Goal: Information Seeking & Learning: Find specific fact

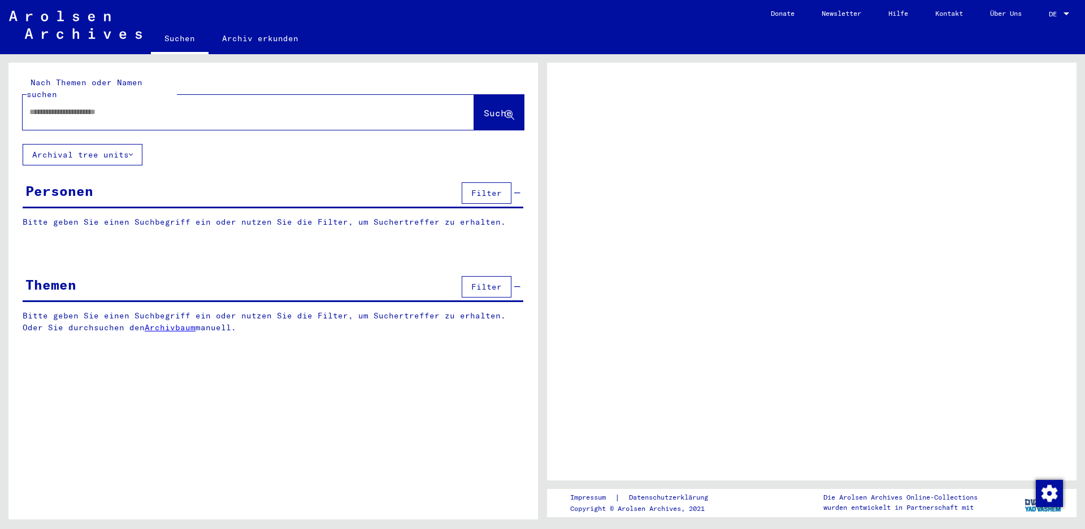
click at [143, 106] on input "text" at bounding box center [237, 112] width 417 height 12
type input "******"
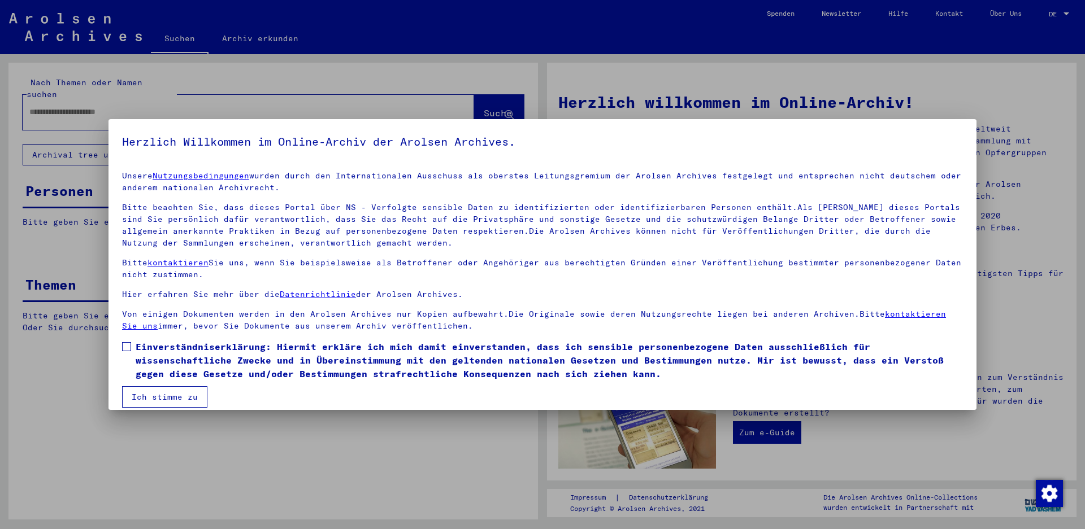
click at [127, 345] on span at bounding box center [126, 346] width 9 height 9
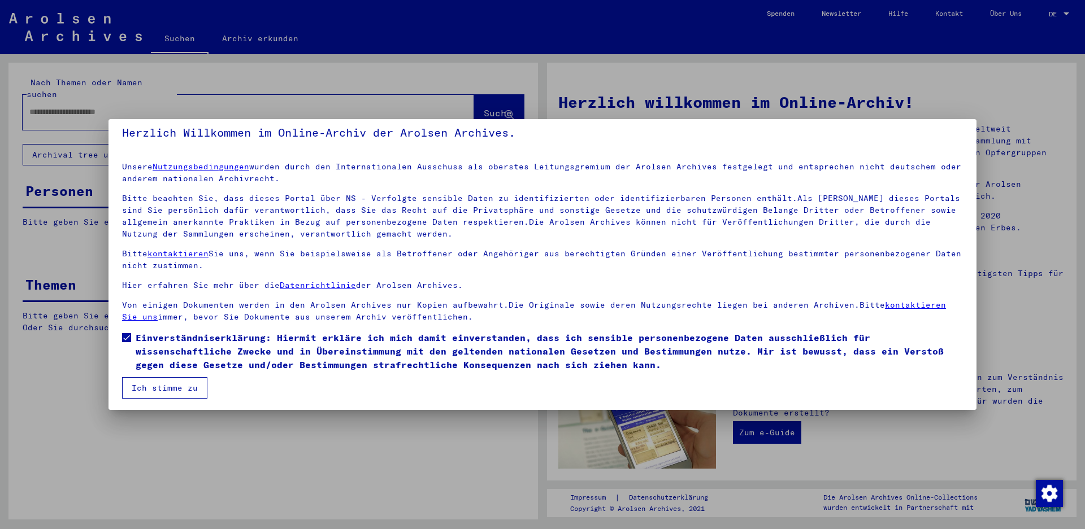
scroll to position [11, 0]
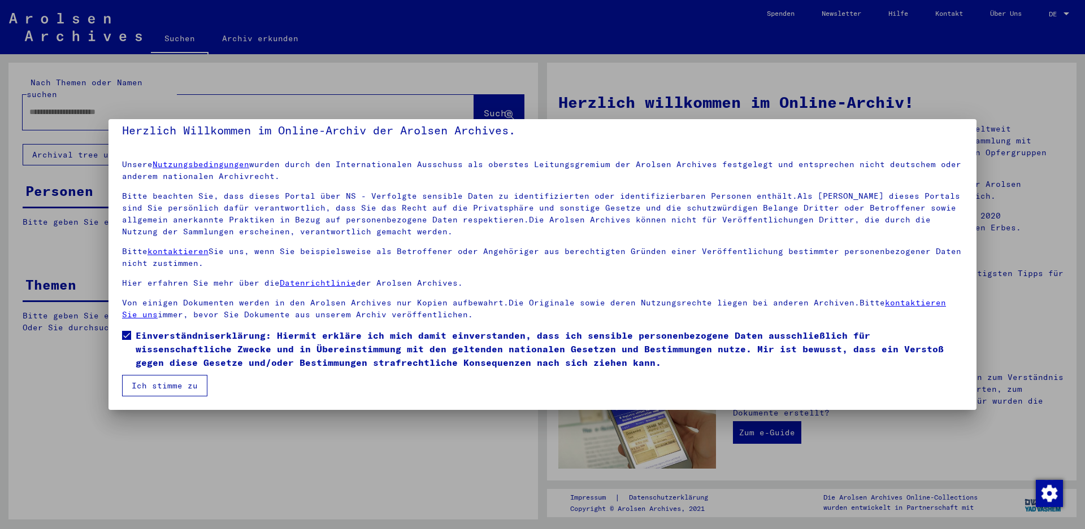
click at [194, 381] on button "Ich stimme zu" at bounding box center [164, 385] width 85 height 21
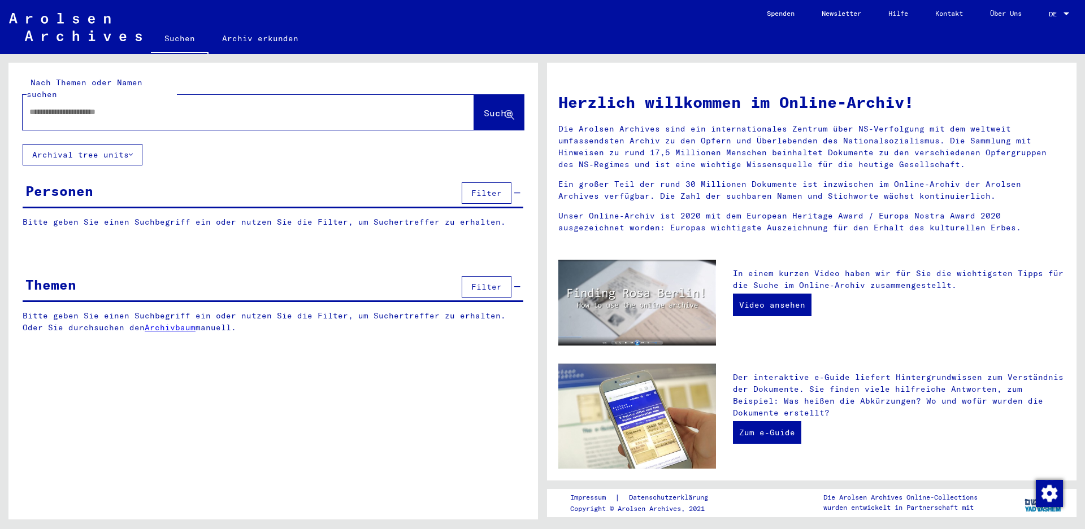
click at [193, 106] on input "text" at bounding box center [234, 112] width 411 height 12
type input "*"
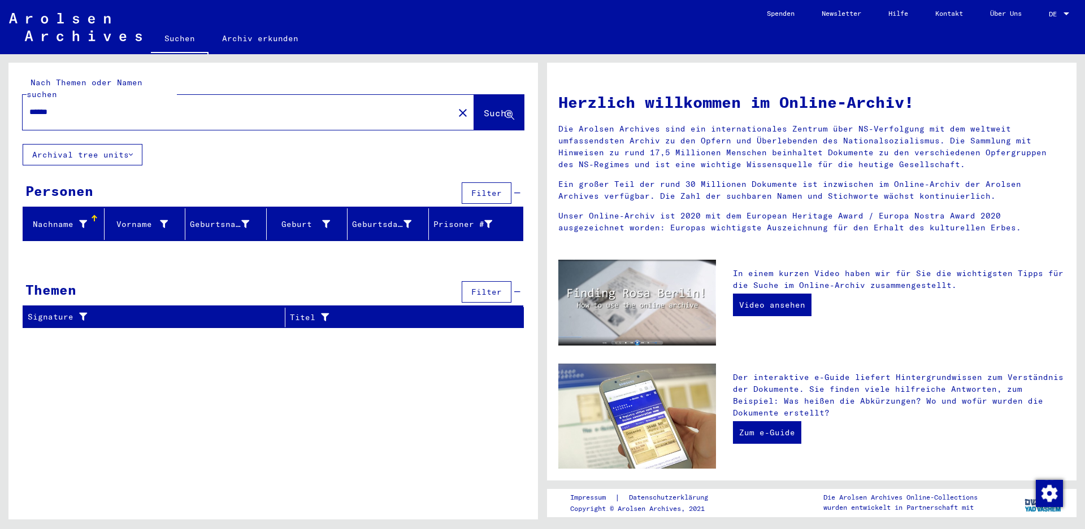
click at [45, 106] on input "******" at bounding box center [234, 112] width 411 height 12
type input "******"
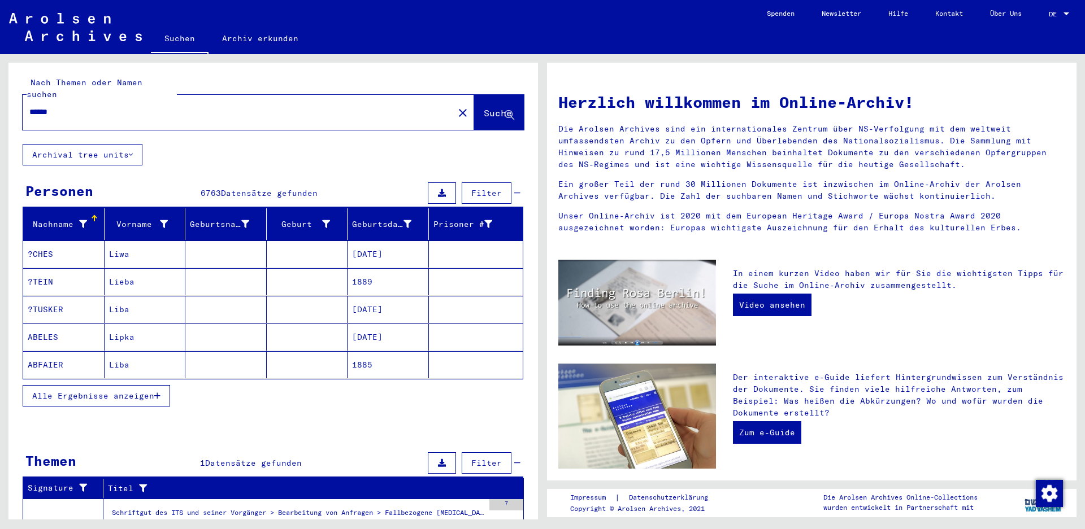
click at [152, 391] on span "Alle Ergebnisse anzeigen" at bounding box center [93, 396] width 122 height 10
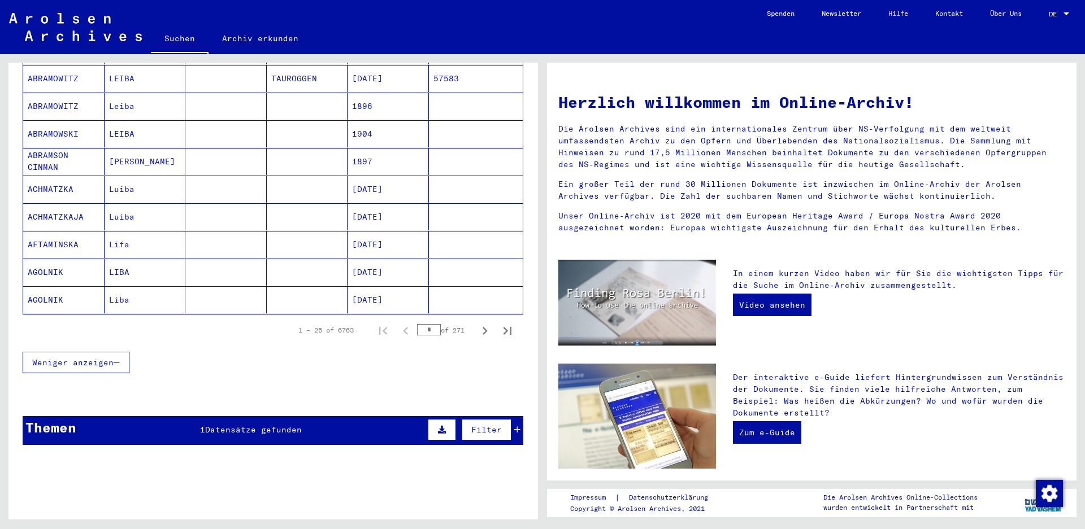
scroll to position [621, 0]
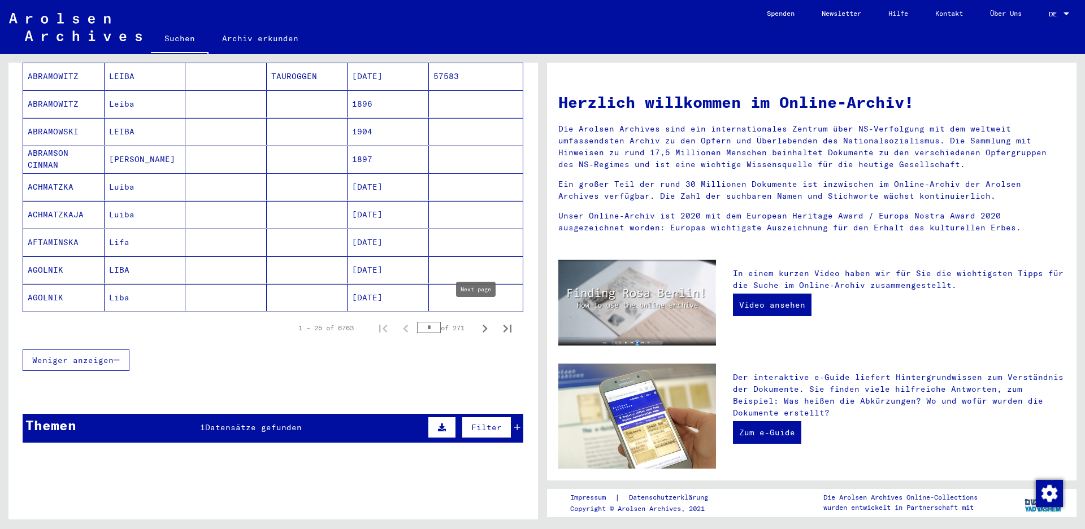
click at [477, 321] on icon "Next page" at bounding box center [485, 329] width 16 height 16
type input "*"
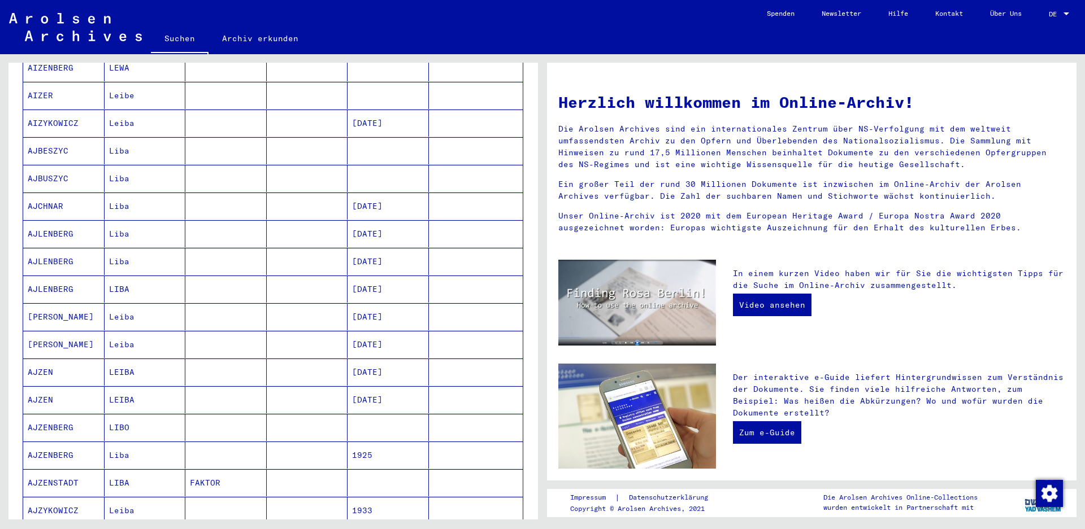
scroll to position [0, 0]
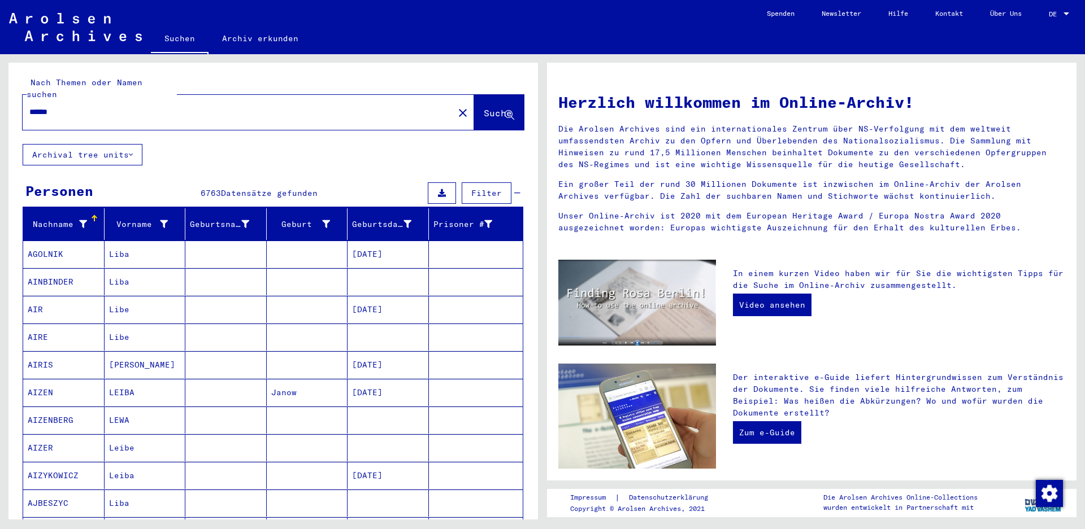
drag, startPoint x: 116, startPoint y: 99, endPoint x: -66, endPoint y: 113, distance: 182.4
click at [0, 113] on html "Suchen Archiv erkunden Spenden Newsletter Hilfe Kontakt Über Uns Suchen Archiv …" at bounding box center [542, 264] width 1085 height 529
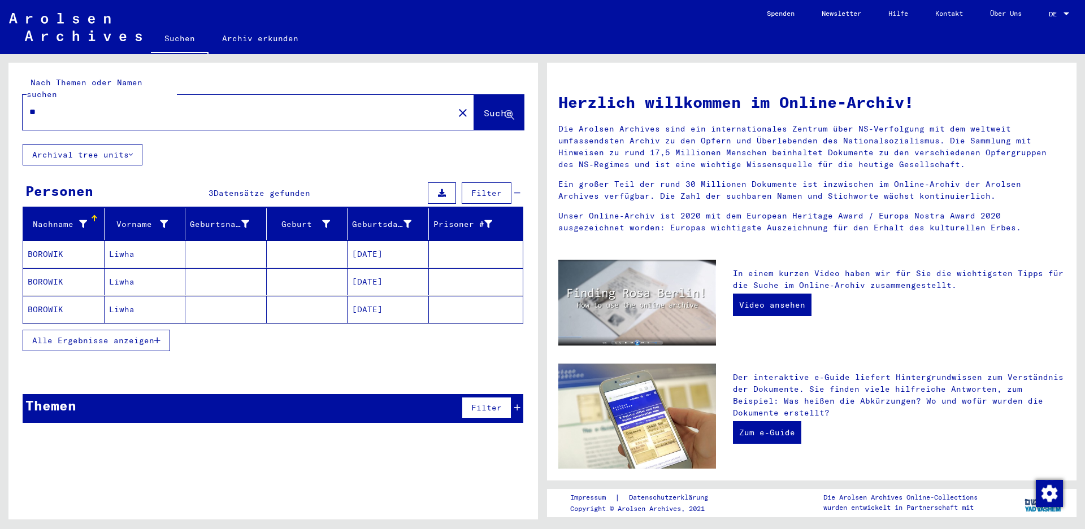
type input "*"
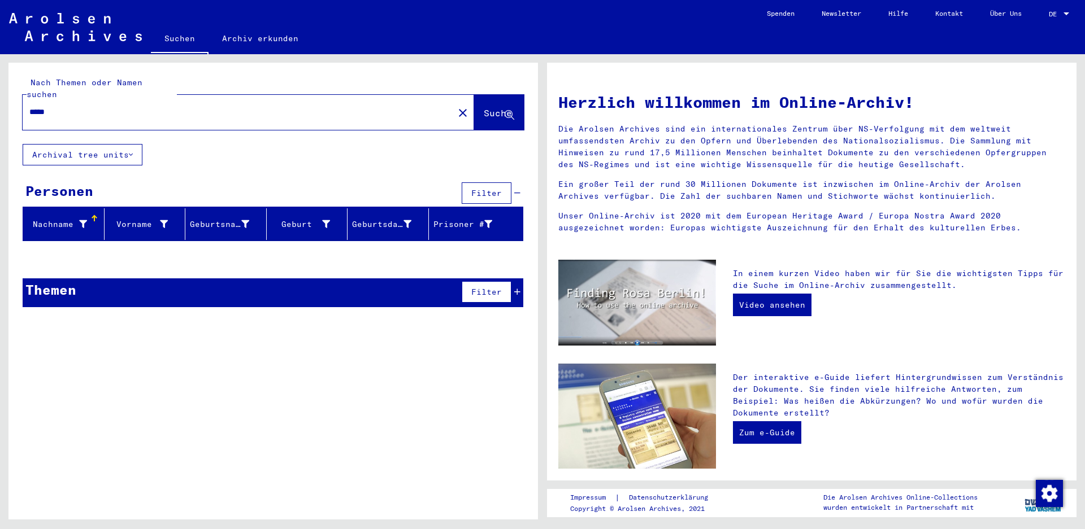
drag, startPoint x: 59, startPoint y: 103, endPoint x: -89, endPoint y: 86, distance: 149.0
click at [0, 86] on html "Suchen Archiv erkunden Spenden Newsletter Hilfe Kontakt Über Uns Suchen Archiv …" at bounding box center [542, 264] width 1085 height 529
type input "******"
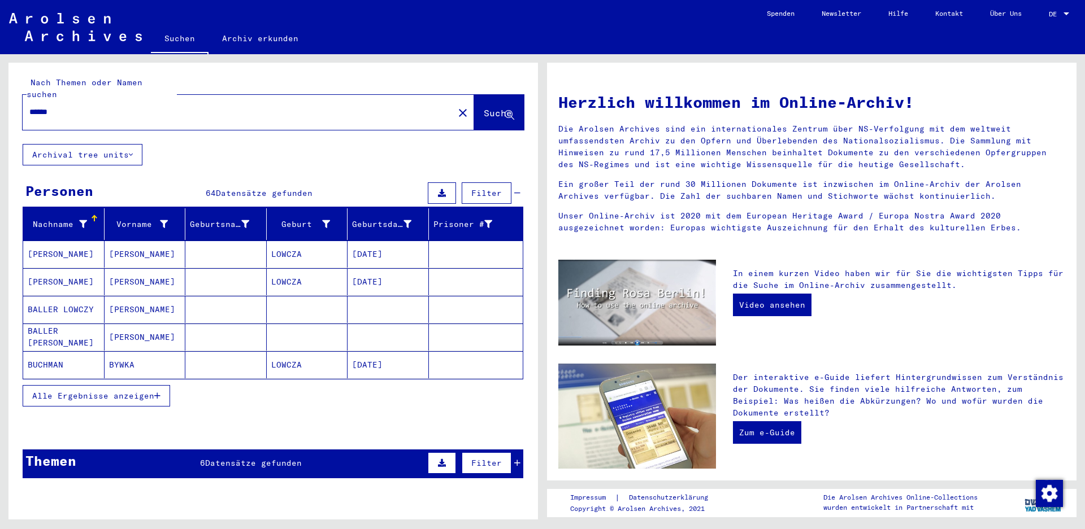
click at [105, 391] on span "Alle Ergebnisse anzeigen" at bounding box center [93, 396] width 122 height 10
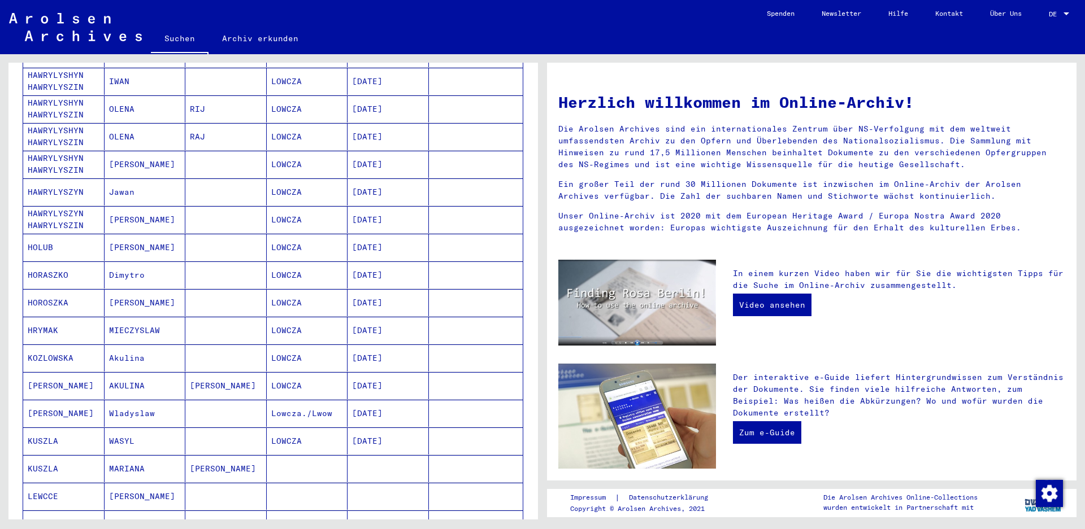
click at [171, 317] on mat-cell "MIECZYSLAW" at bounding box center [144, 330] width 81 height 27
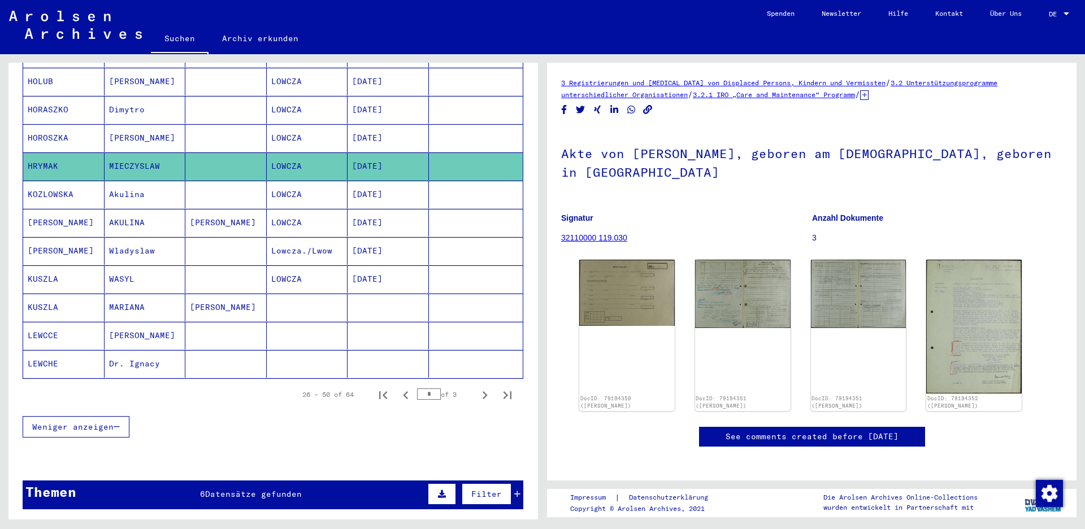
scroll to position [569, 0]
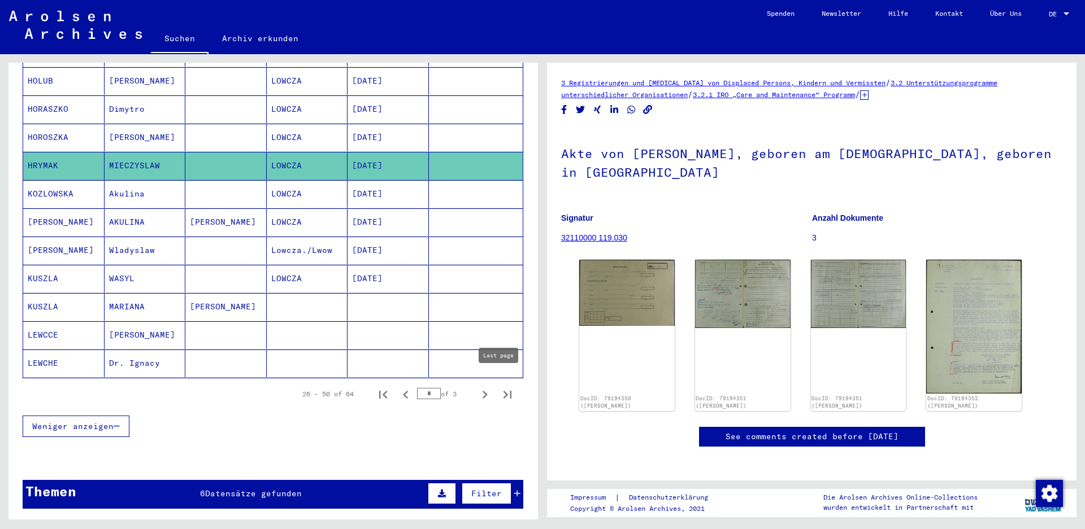
click at [477, 387] on icon "Next page" at bounding box center [485, 395] width 16 height 16
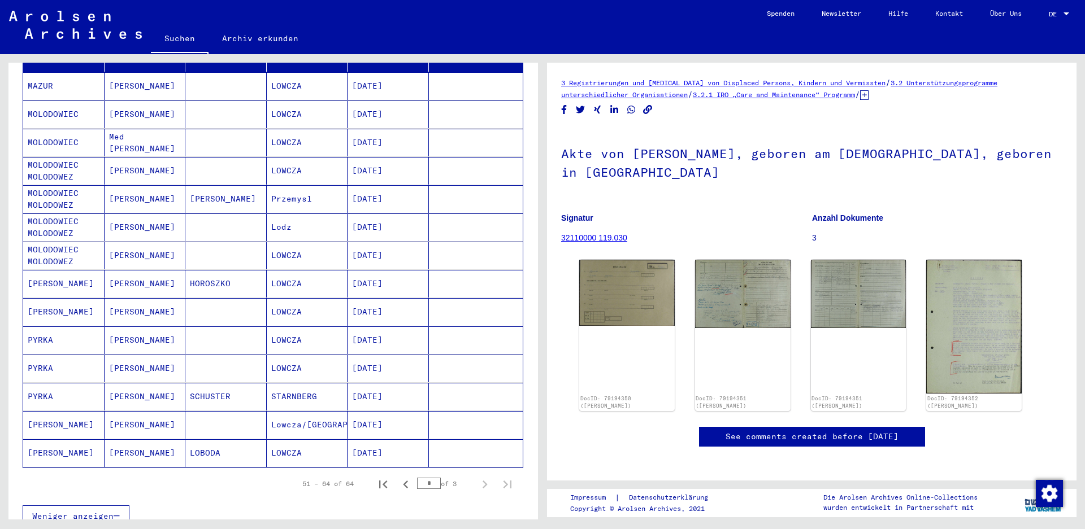
scroll to position [169, 0]
click at [403, 480] on icon "Previous page" at bounding box center [405, 484] width 5 height 8
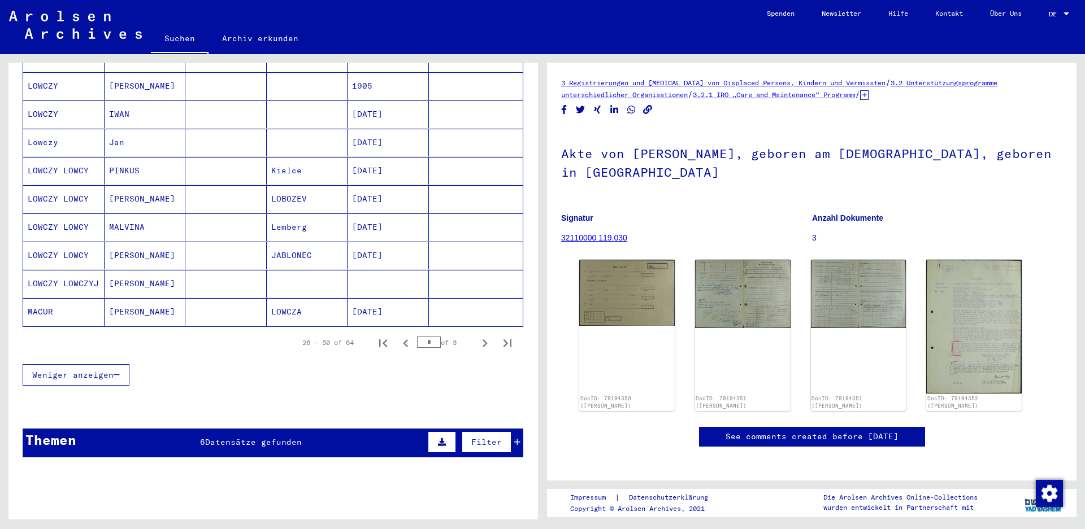
scroll to position [621, 0]
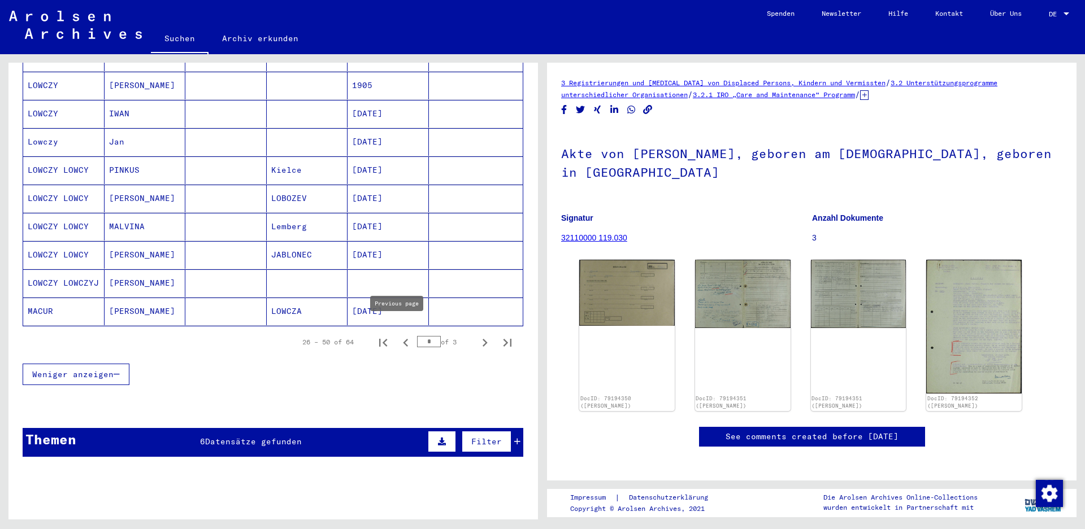
click at [398, 335] on icon "Previous page" at bounding box center [406, 343] width 16 height 16
type input "*"
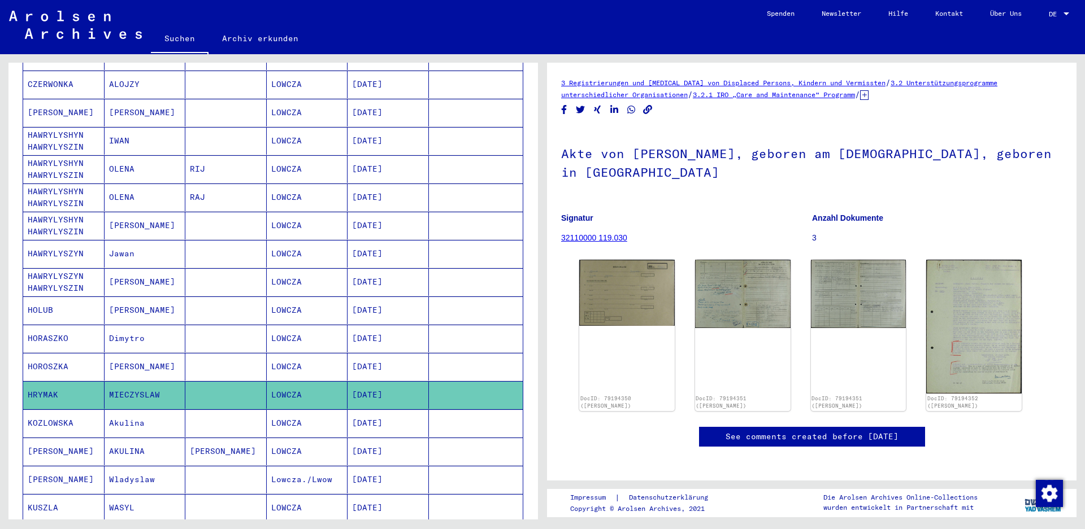
scroll to position [339, 0]
click at [202, 384] on mat-cell at bounding box center [225, 396] width 81 height 28
click at [868, 95] on icon at bounding box center [864, 95] width 8 height 10
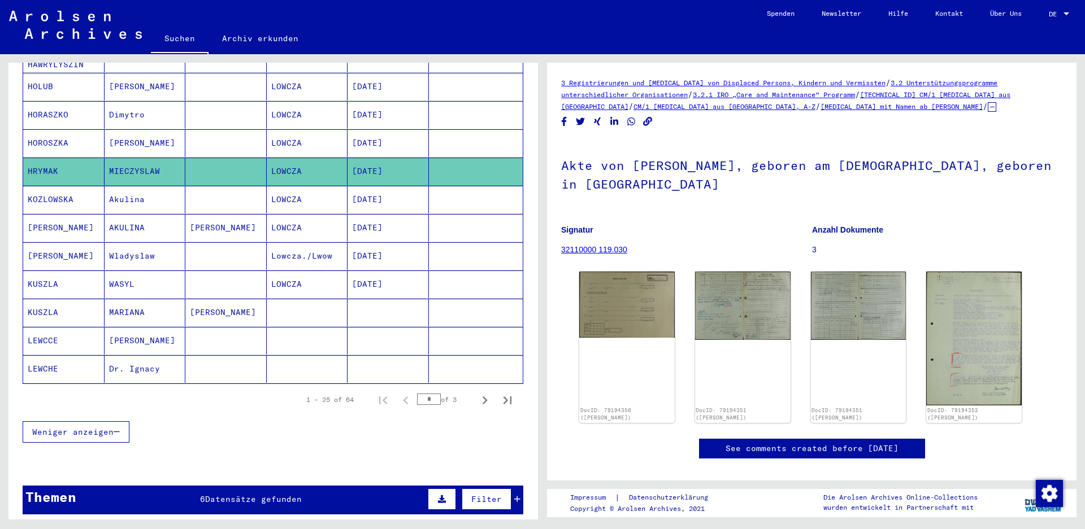
scroll to position [564, 0]
click at [111, 355] on mat-cell "Dr. Ignacy" at bounding box center [144, 369] width 81 height 28
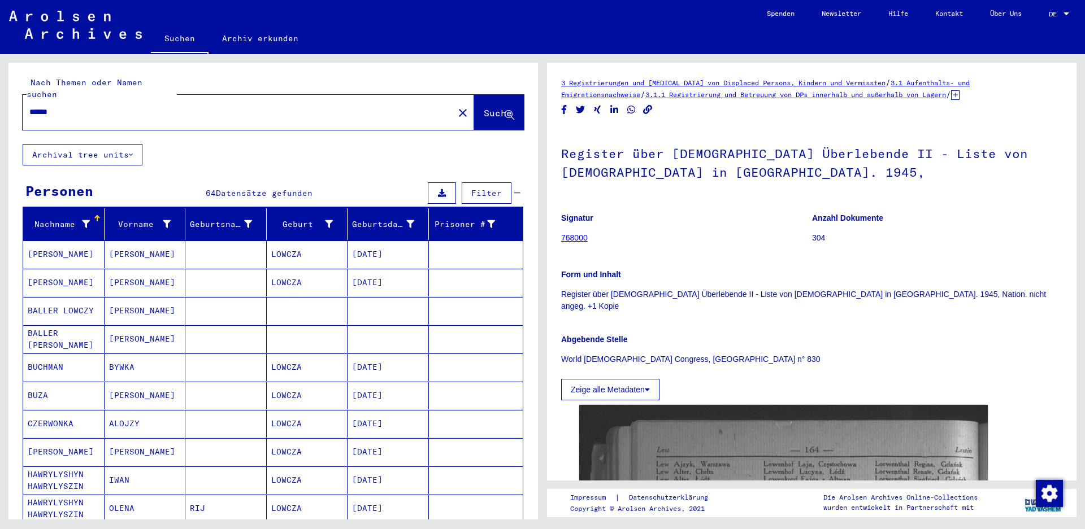
drag, startPoint x: 69, startPoint y: 98, endPoint x: -15, endPoint y: 94, distance: 83.7
click at [0, 94] on html "Suchen Archiv erkunden Spenden Newsletter Hilfe Kontakt Über Uns Suchen Archiv …" at bounding box center [542, 264] width 1085 height 529
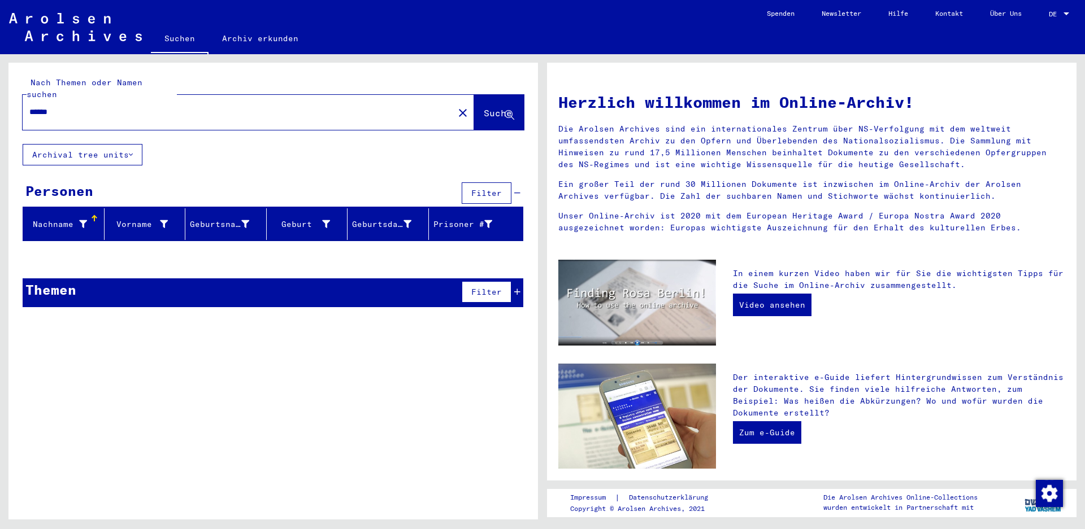
click at [50, 106] on input "******" at bounding box center [234, 112] width 411 height 12
drag, startPoint x: 45, startPoint y: 97, endPoint x: 97, endPoint y: 109, distance: 53.4
click at [94, 109] on div "******" at bounding box center [231, 111] width 417 height 25
drag, startPoint x: 81, startPoint y: 97, endPoint x: -14, endPoint y: 90, distance: 95.2
click at [0, 90] on html "Suchen Archiv erkunden Spenden Newsletter Hilfe Kontakt Über Uns Suchen Archiv …" at bounding box center [542, 264] width 1085 height 529
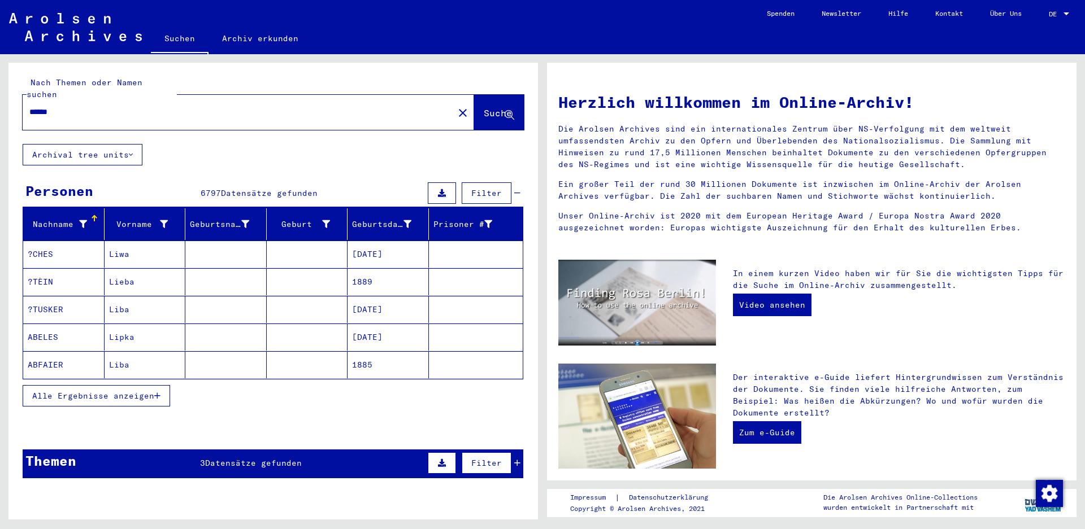
drag, startPoint x: 63, startPoint y: 99, endPoint x: -7, endPoint y: 95, distance: 70.7
click at [0, 95] on html "Suchen Archiv erkunden Spenden Newsletter Hilfe Kontakt Über Uns Suchen Archiv …" at bounding box center [542, 264] width 1085 height 529
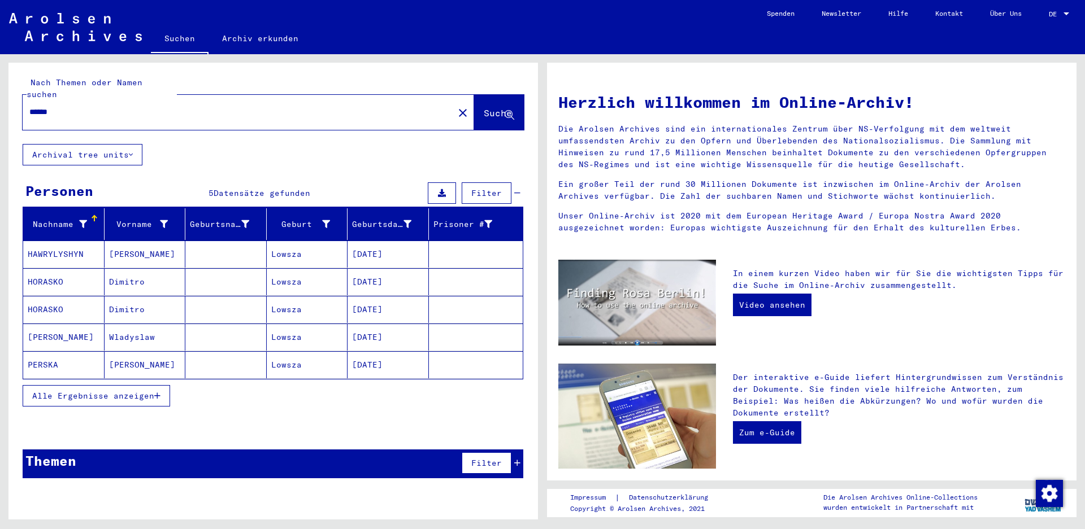
click at [145, 391] on button "Alle Ergebnisse anzeigen" at bounding box center [96, 395] width 147 height 21
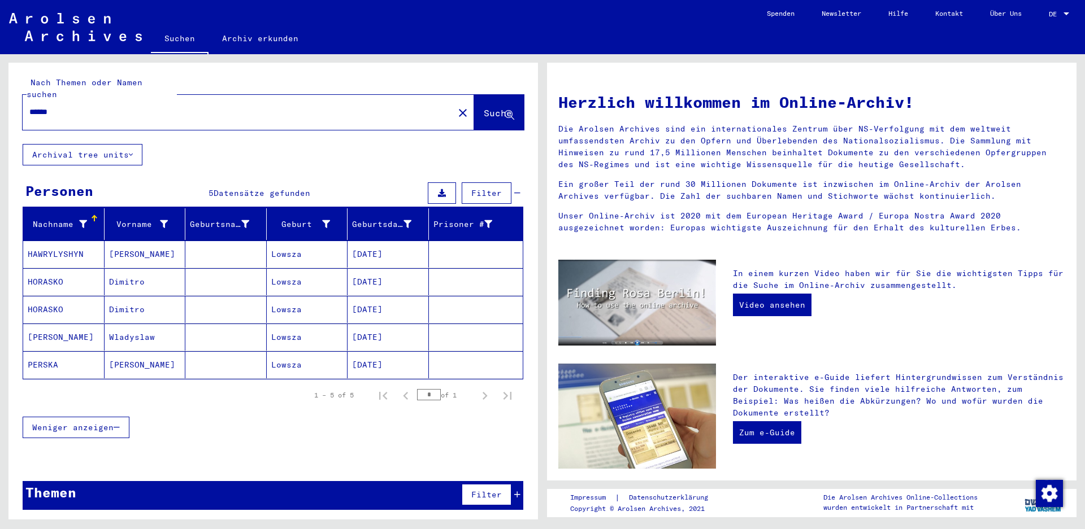
click at [123, 245] on mat-cell "[PERSON_NAME]" at bounding box center [144, 254] width 81 height 27
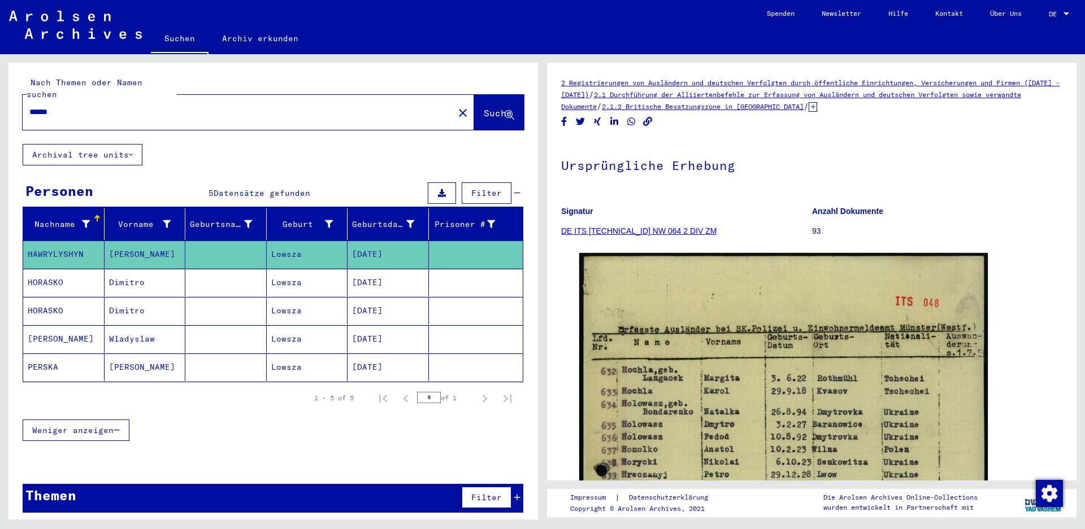
click at [128, 276] on mat-cell "Dimitro" at bounding box center [144, 283] width 81 height 28
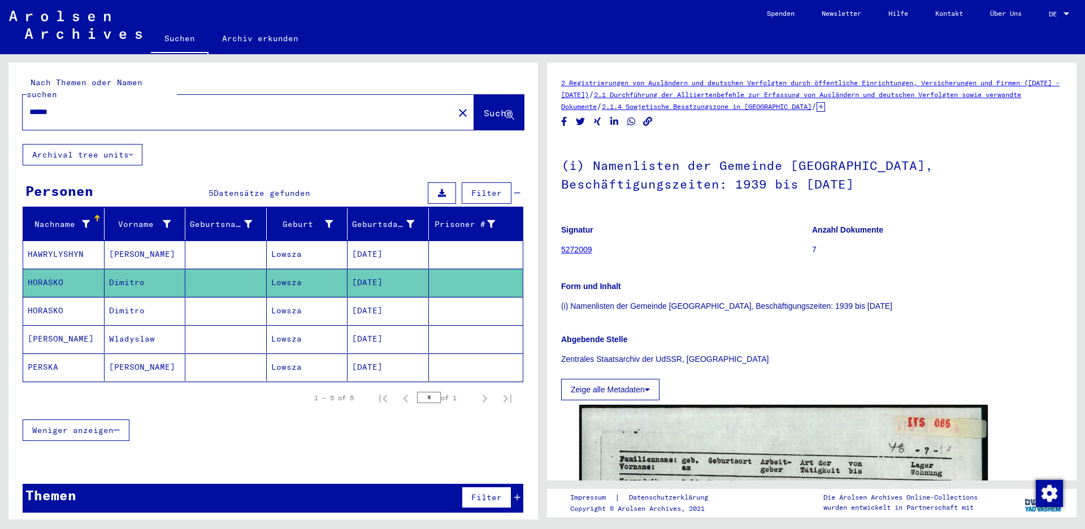
click at [132, 306] on mat-cell "Dimitro" at bounding box center [144, 311] width 81 height 28
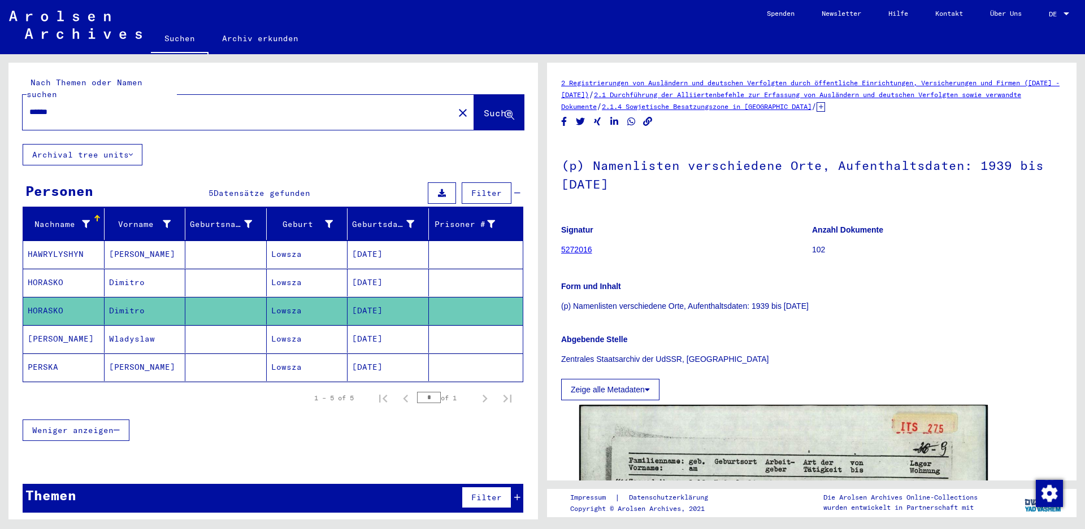
click at [134, 325] on mat-cell "Wladyslaw" at bounding box center [144, 339] width 81 height 28
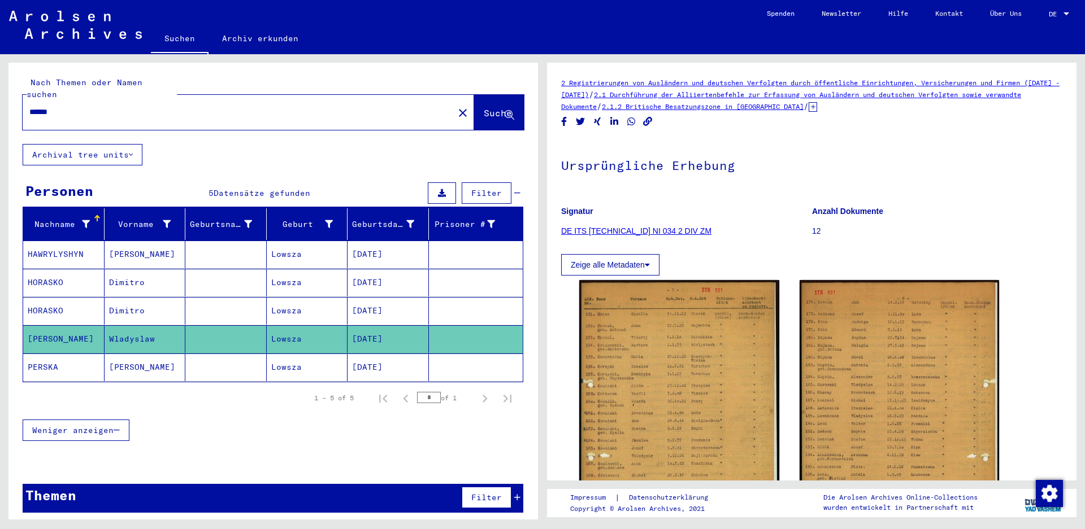
click at [140, 354] on mat-cell "[PERSON_NAME]" at bounding box center [144, 368] width 81 height 28
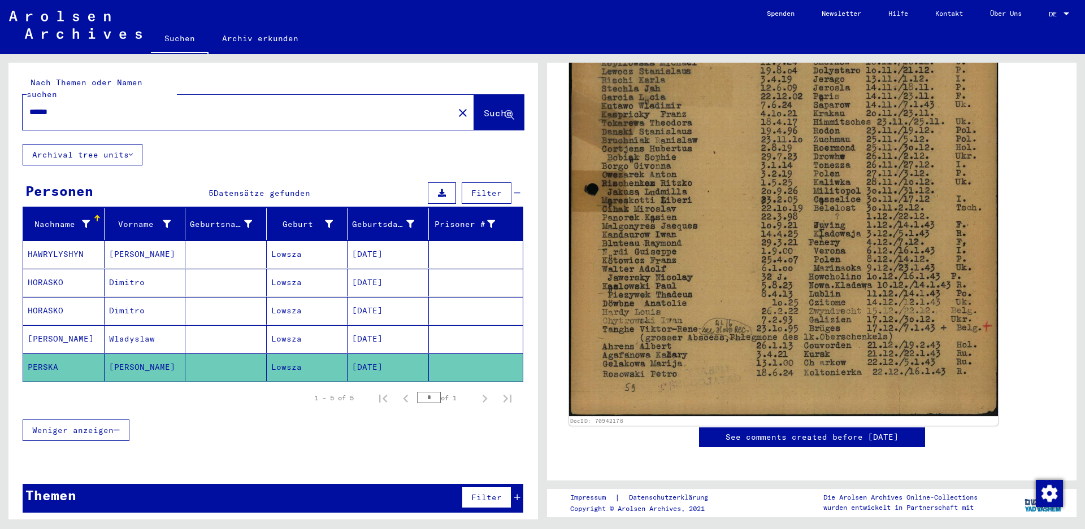
scroll to position [455, 0]
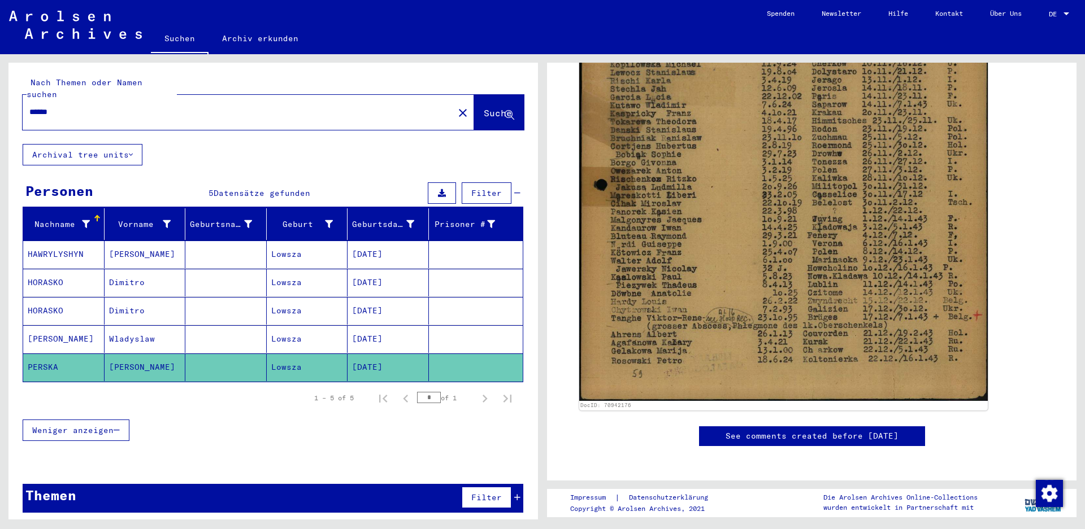
drag, startPoint x: 62, startPoint y: 100, endPoint x: -14, endPoint y: 99, distance: 75.7
click at [0, 99] on html "Suchen Archiv erkunden Spenden Newsletter Hilfe Kontakt Über Uns Suchen Archiv …" at bounding box center [542, 264] width 1085 height 529
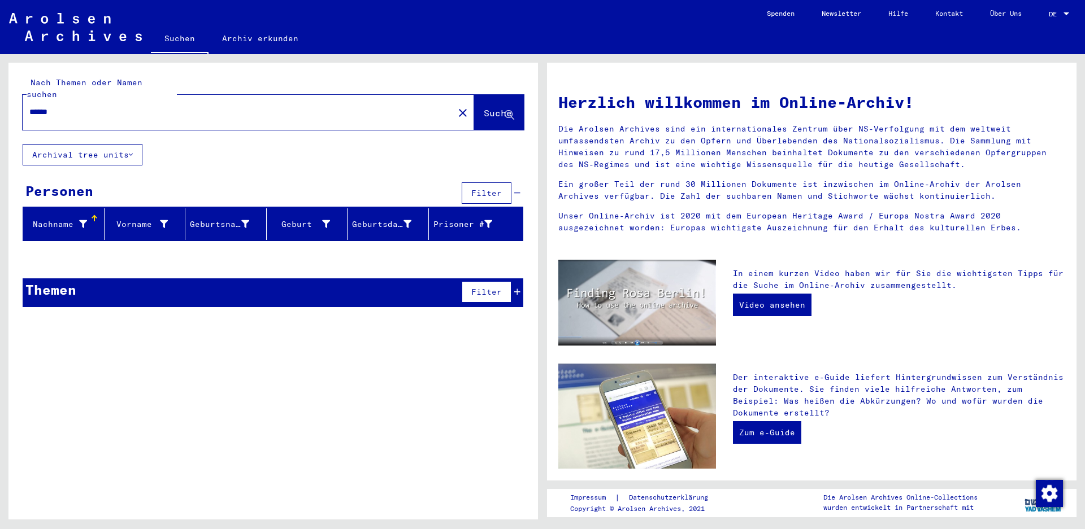
drag, startPoint x: 32, startPoint y: 98, endPoint x: 1, endPoint y: 98, distance: 31.6
click at [3, 98] on div "Nach Themen oder Namen suchen ****** close Suche Archival tree units Personen F…" at bounding box center [271, 286] width 542 height 465
drag, startPoint x: 86, startPoint y: 103, endPoint x: -66, endPoint y: 104, distance: 152.0
click at [0, 104] on html "Suchen Archiv erkunden Spenden Newsletter Hilfe Kontakt Über Uns Suchen Archiv …" at bounding box center [542, 264] width 1085 height 529
type input "*****"
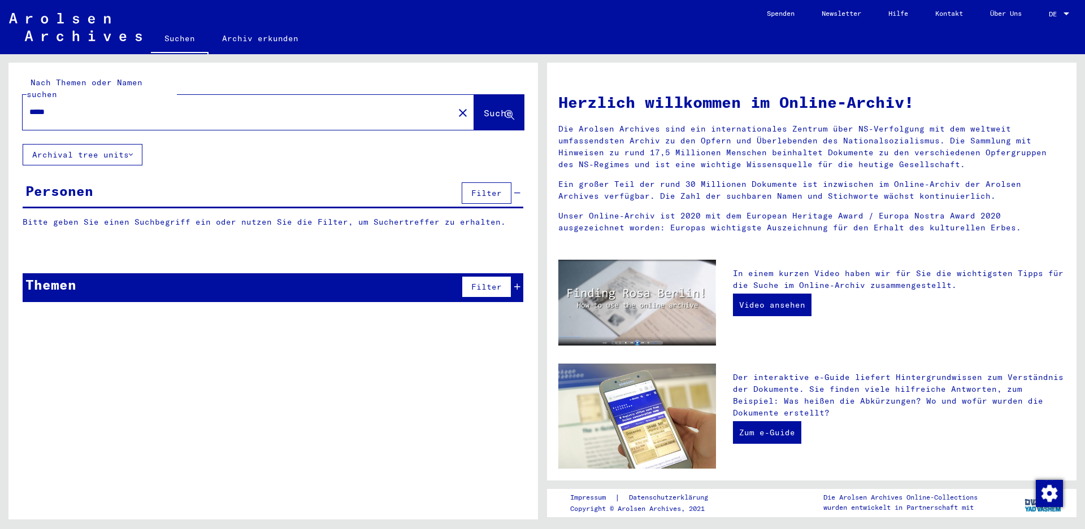
click at [488, 107] on span "Suche" at bounding box center [498, 112] width 28 height 11
drag, startPoint x: 167, startPoint y: 101, endPoint x: 174, endPoint y: 99, distance: 7.0
click at [167, 106] on input "*****" at bounding box center [234, 112] width 411 height 12
click at [501, 107] on span "Suche" at bounding box center [498, 112] width 28 height 11
click at [79, 32] on img at bounding box center [75, 27] width 133 height 28
